Goal: Check status: Check status

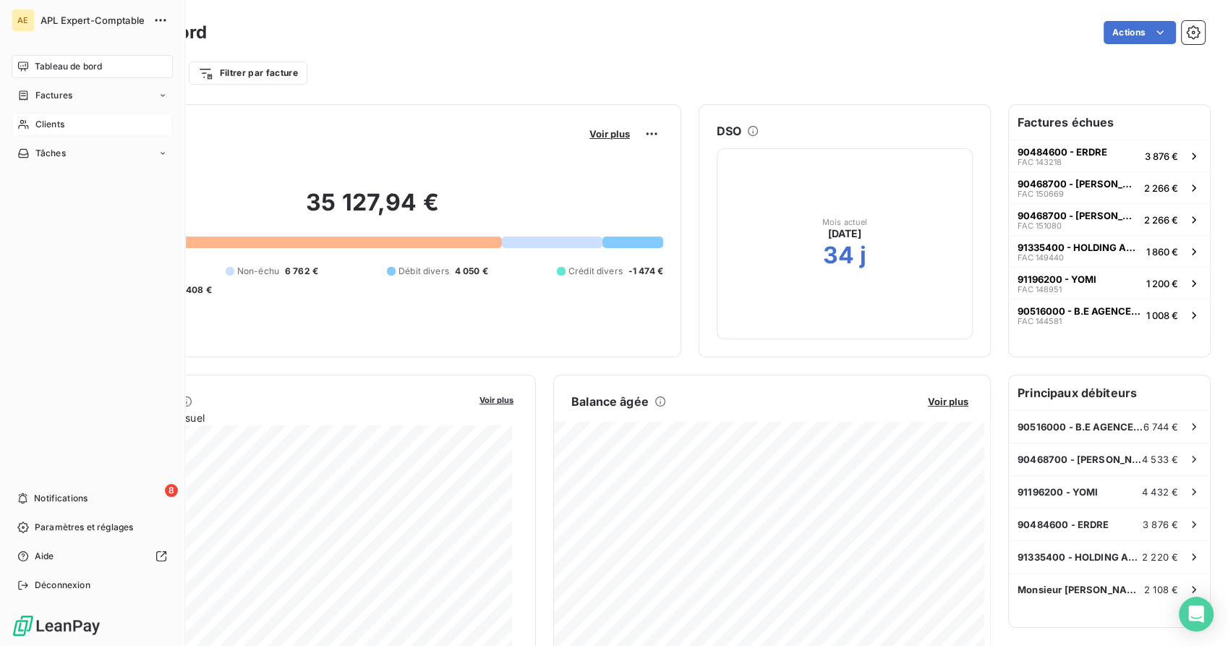
click at [42, 130] on span "Clients" at bounding box center [49, 124] width 29 height 13
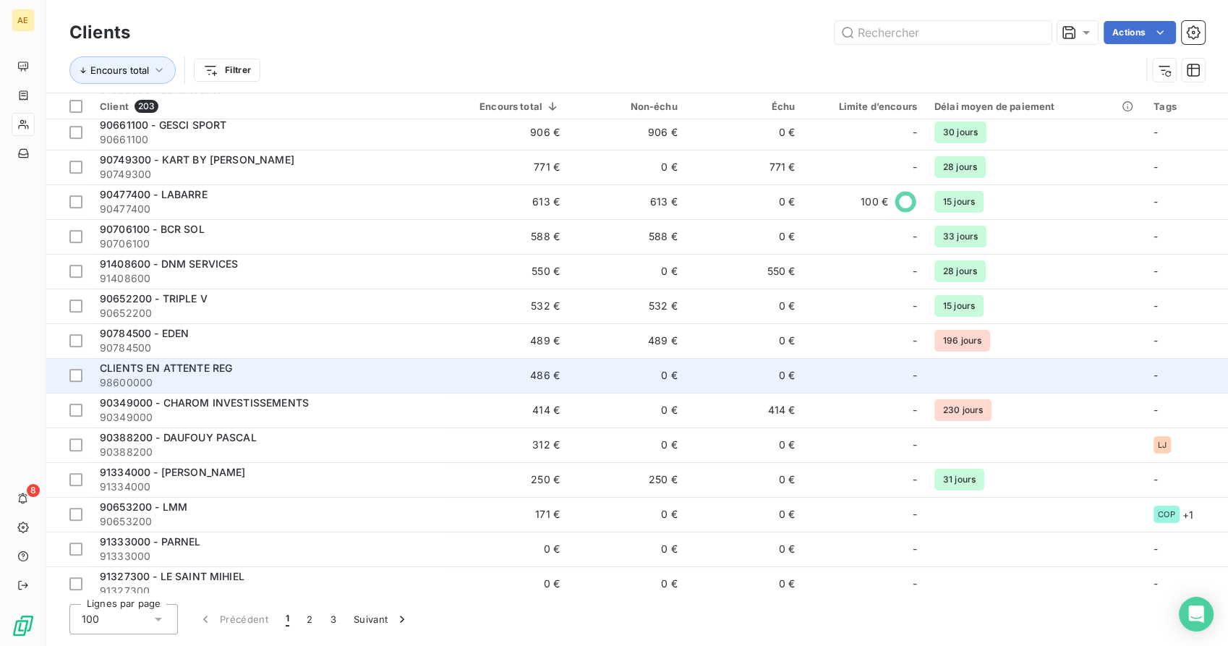
scroll to position [401, 0]
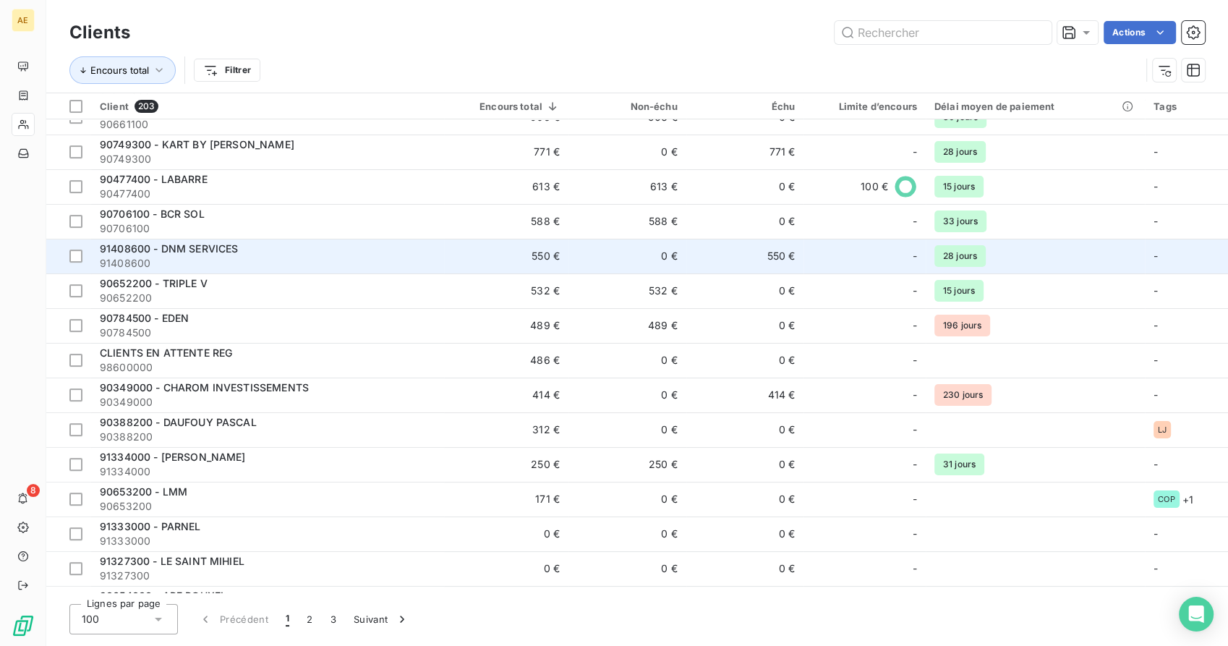
click at [207, 246] on span "91408600 - DNM SERVICES" at bounding box center [169, 248] width 138 height 12
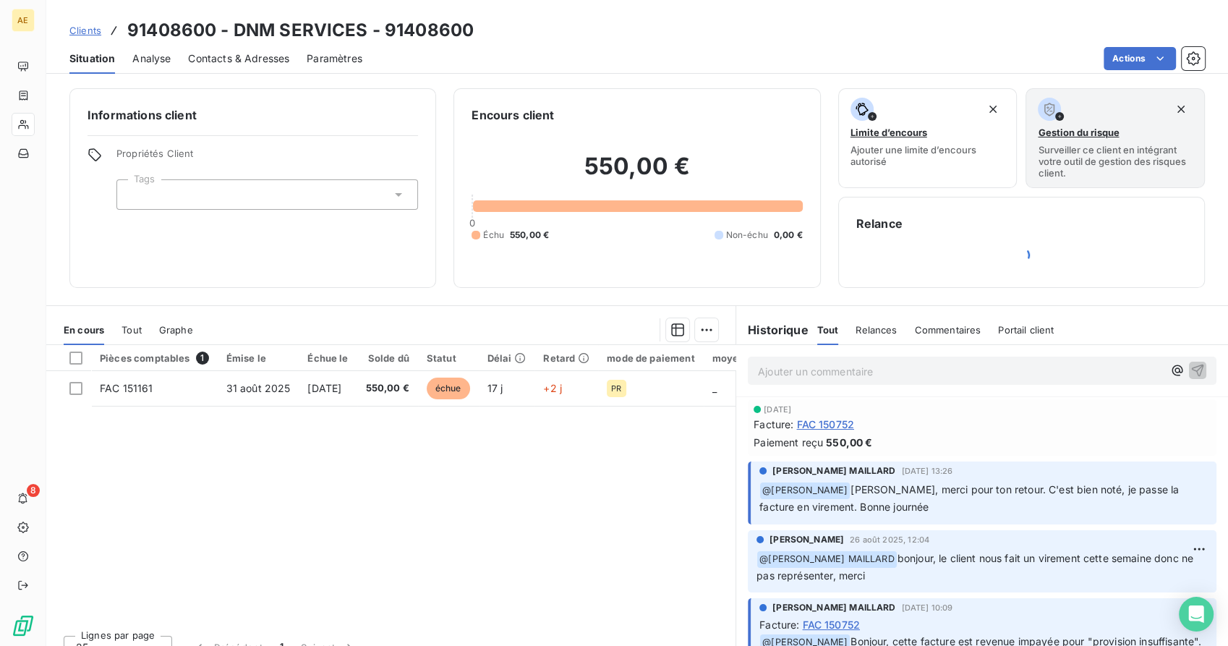
click at [126, 329] on span "Tout" at bounding box center [131, 330] width 20 height 12
